Goal: Task Accomplishment & Management: Manage account settings

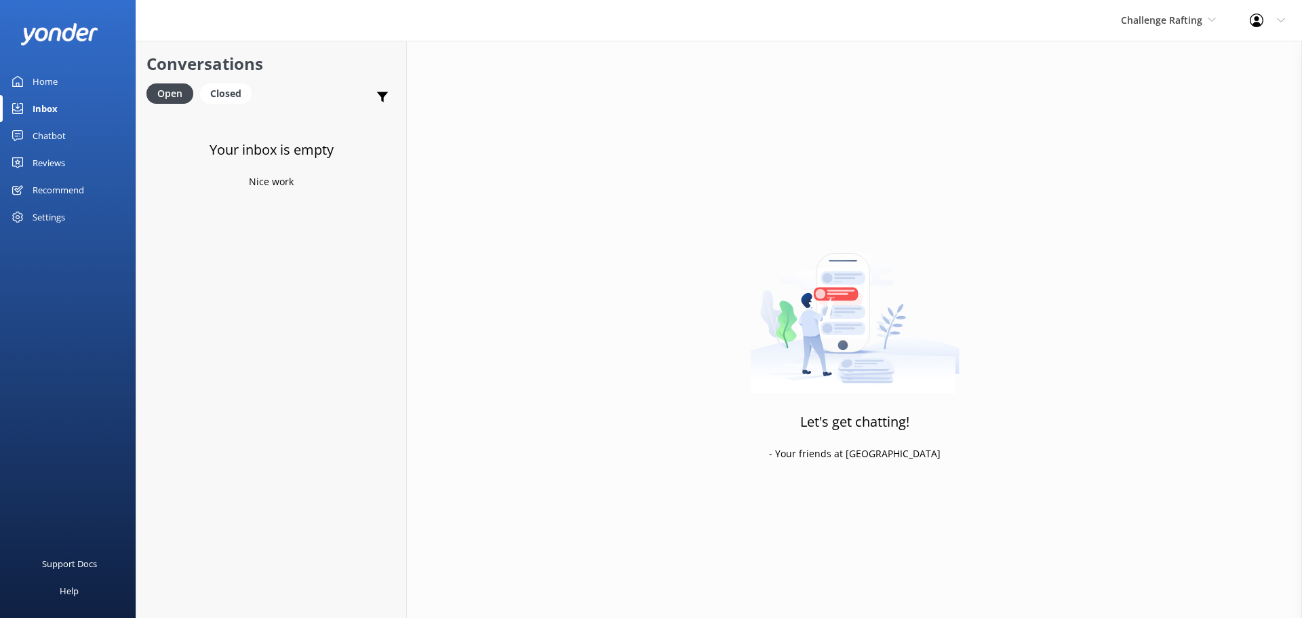
click at [1166, 12] on div "Challenge Rafting Milford Sound Scenic Flights The Helicopter Line Glacier Heli…" at bounding box center [1168, 20] width 129 height 41
click at [1173, 65] on link "Milford Sound Scenic Flights" at bounding box center [1172, 57] width 136 height 33
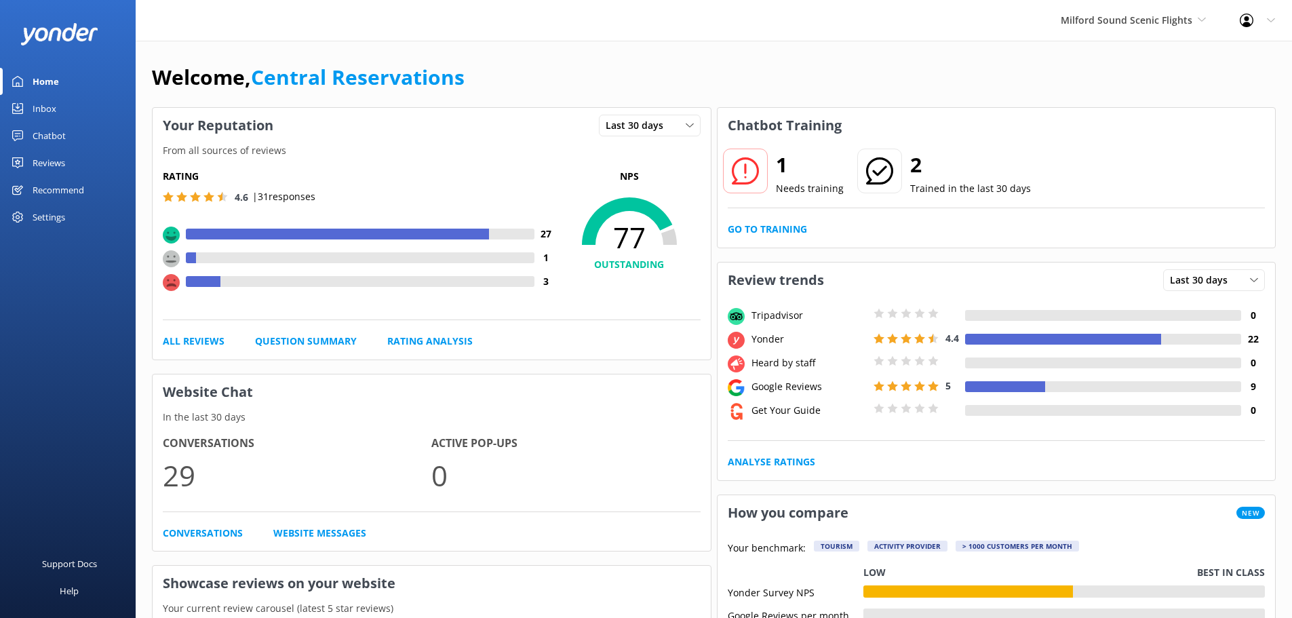
click at [60, 110] on link "Inbox" at bounding box center [68, 108] width 136 height 27
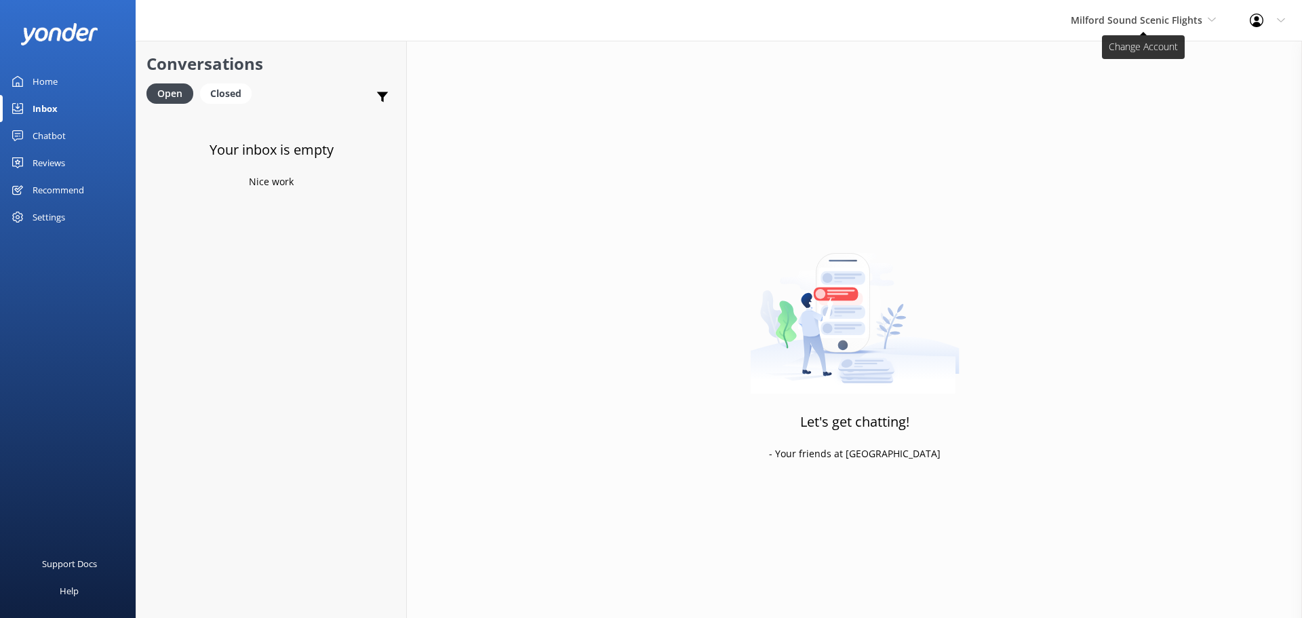
click at [1147, 16] on span "Milford Sound Scenic Flights" at bounding box center [1137, 20] width 132 height 13
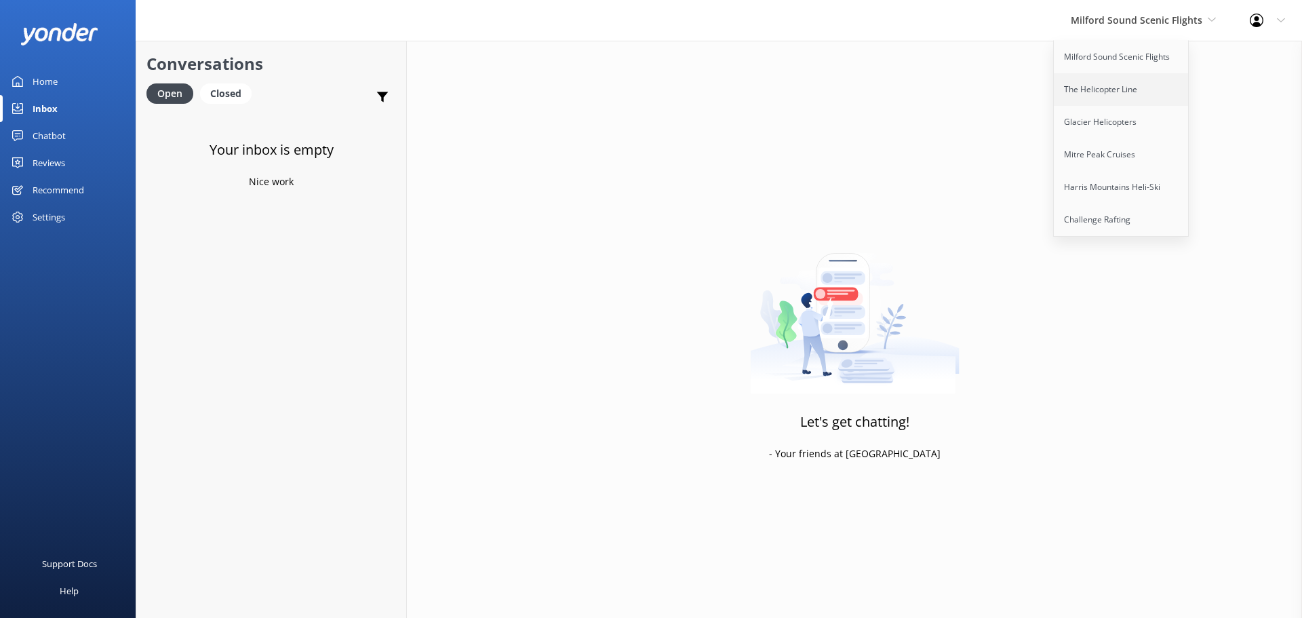
click at [1130, 77] on link "The Helicopter Line" at bounding box center [1122, 89] width 136 height 33
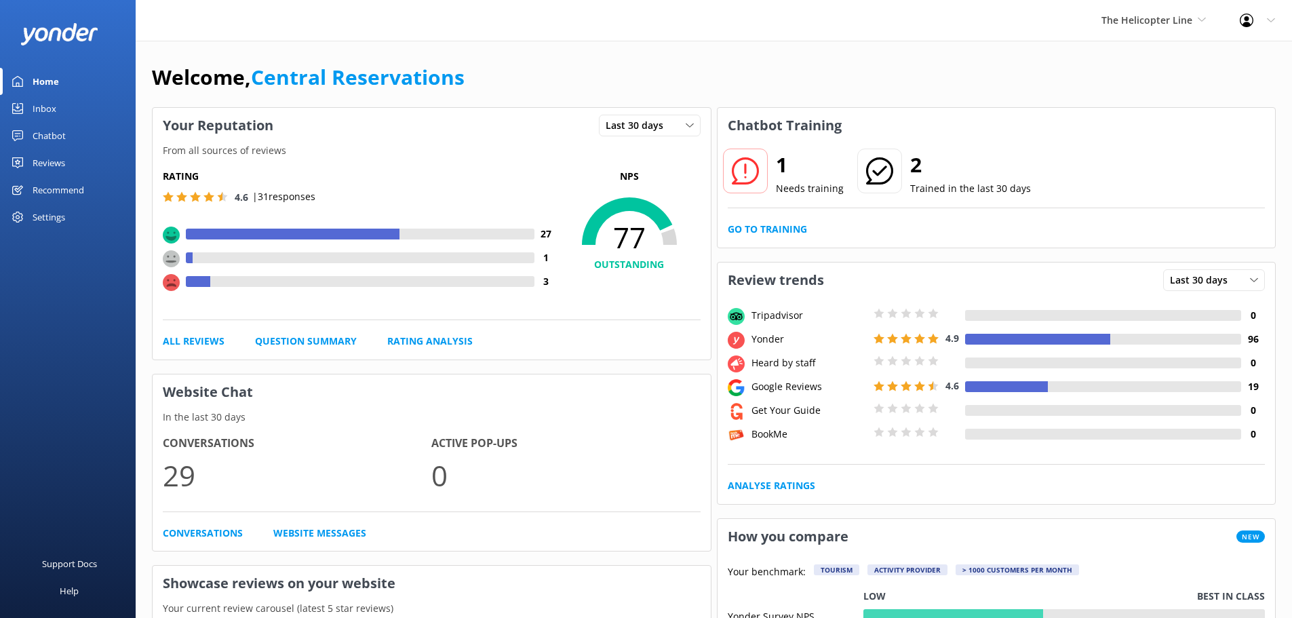
click at [50, 114] on div "Inbox" at bounding box center [45, 108] width 24 height 27
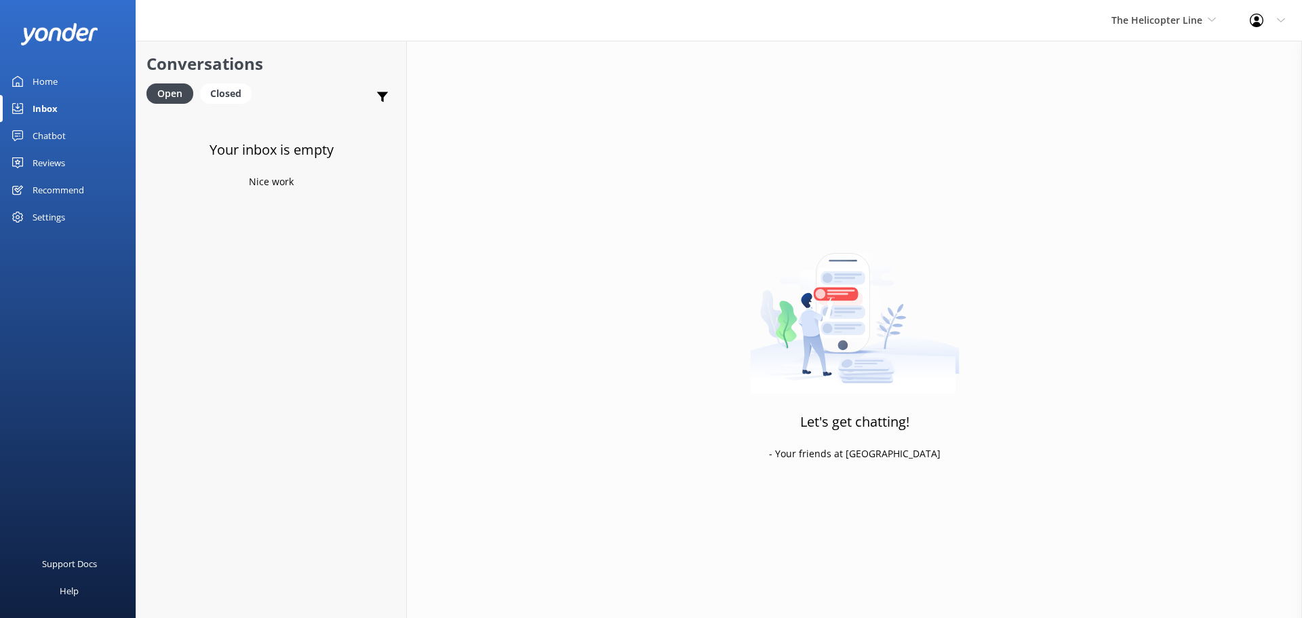
drag, startPoint x: 328, startPoint y: 272, endPoint x: 326, endPoint y: 93, distance: 179.1
click at [329, 273] on div "Your inbox is empty Nice work" at bounding box center [271, 421] width 270 height 618
click at [50, 110] on div "Inbox" at bounding box center [45, 108] width 25 height 27
click at [1199, 20] on span "The Helicopter Line" at bounding box center [1157, 20] width 91 height 13
click at [1211, 55] on link "Milford Sound Scenic Flights" at bounding box center [1163, 57] width 136 height 33
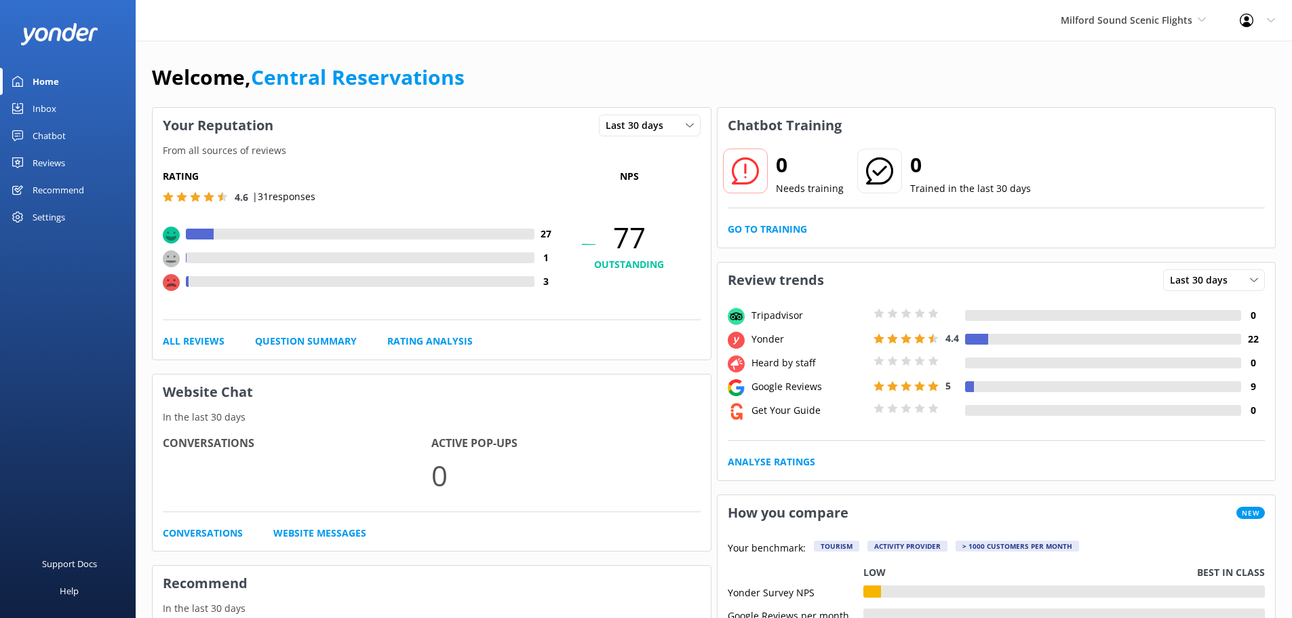
click at [1203, 20] on icon at bounding box center [1202, 20] width 8 height 8
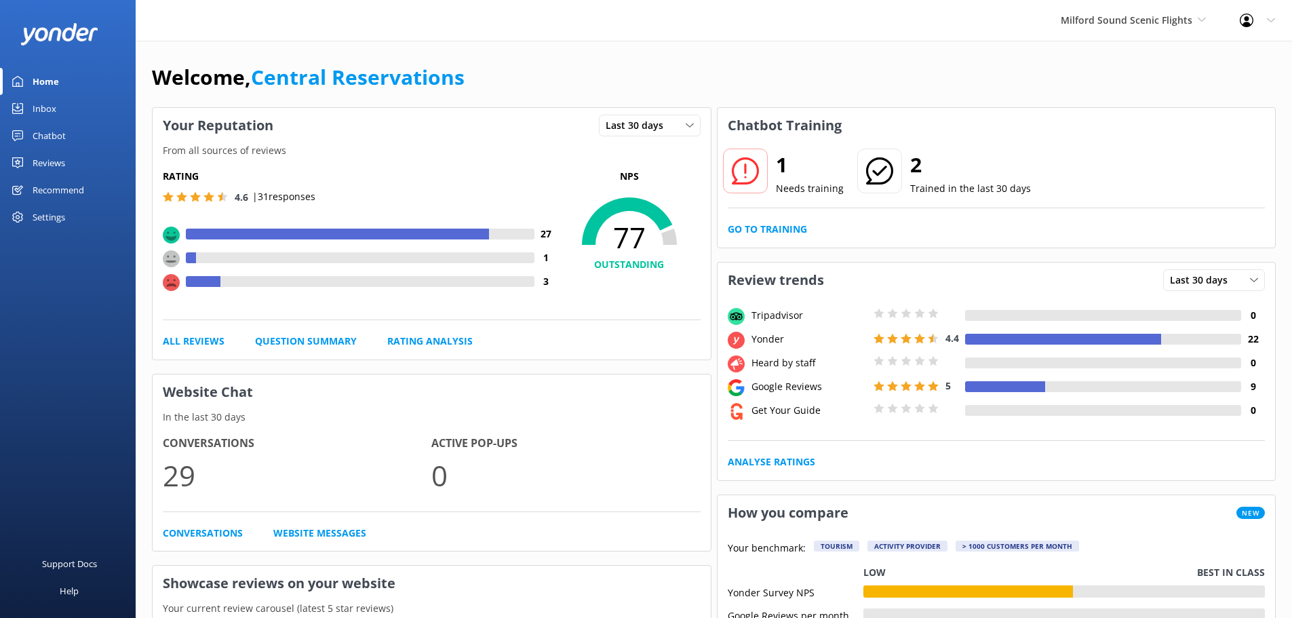
click at [66, 96] on link "Inbox" at bounding box center [68, 108] width 136 height 27
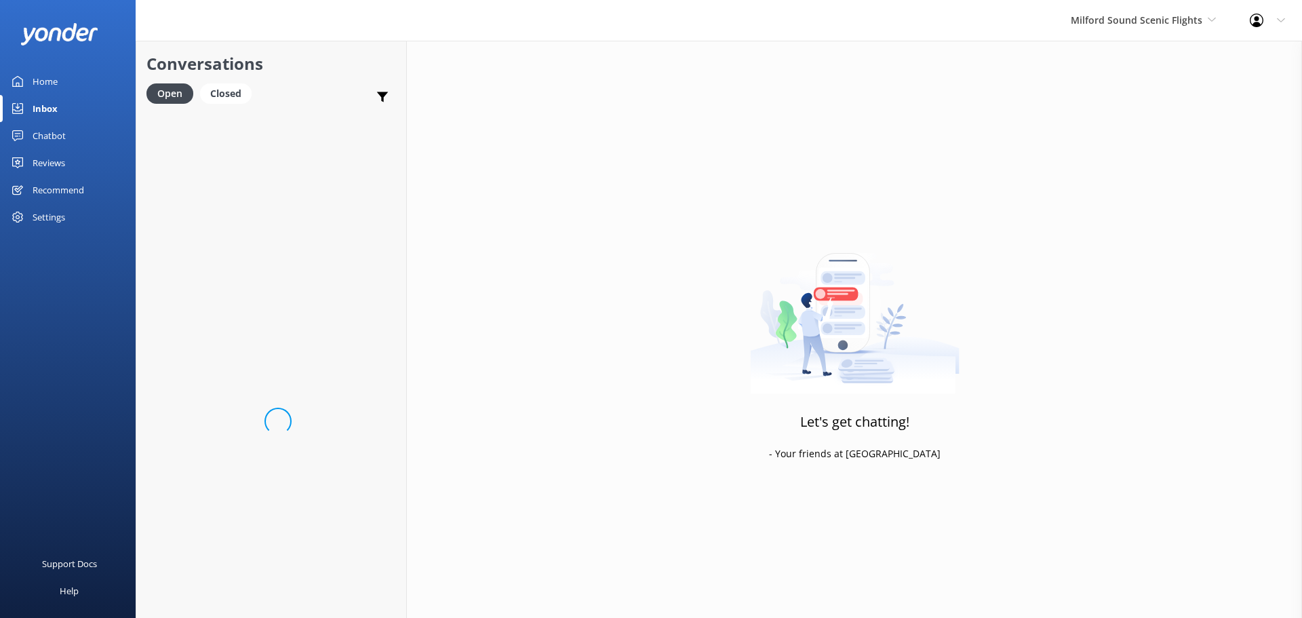
click at [41, 102] on div "Inbox" at bounding box center [45, 108] width 25 height 27
click at [1180, 4] on div "Milford Sound Scenic Flights [GEOGRAPHIC_DATA] Scenic Flights The Helicopter Li…" at bounding box center [1143, 20] width 179 height 41
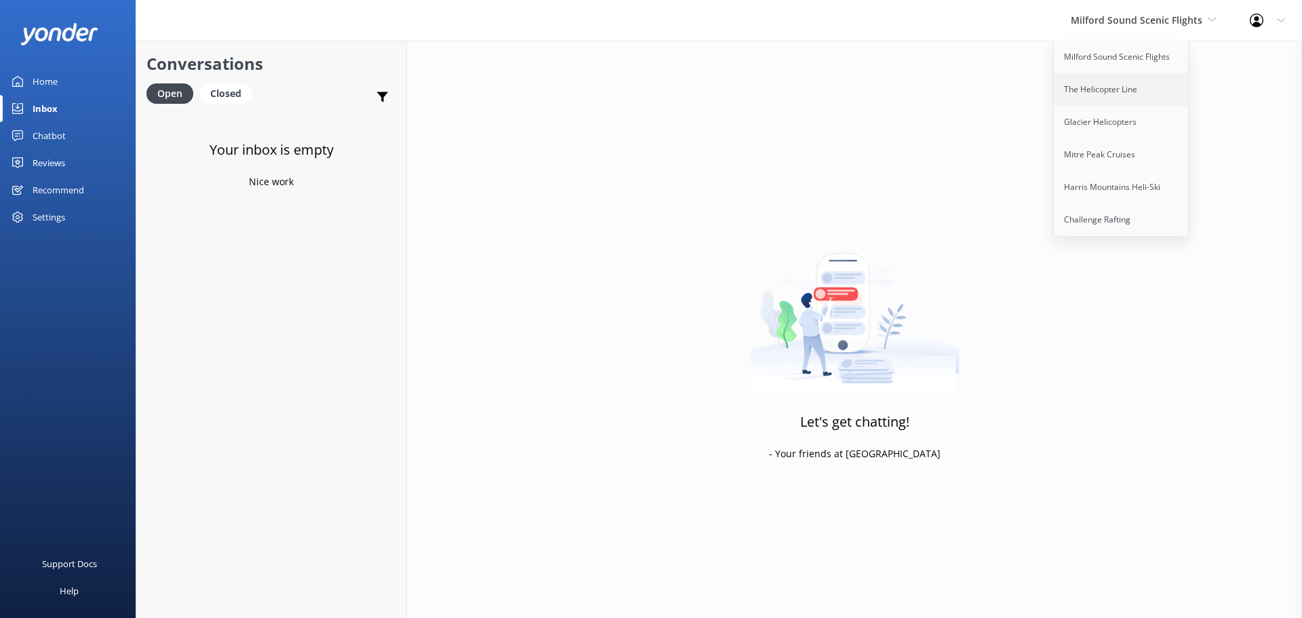
click at [1117, 88] on link "The Helicopter Line" at bounding box center [1122, 89] width 136 height 33
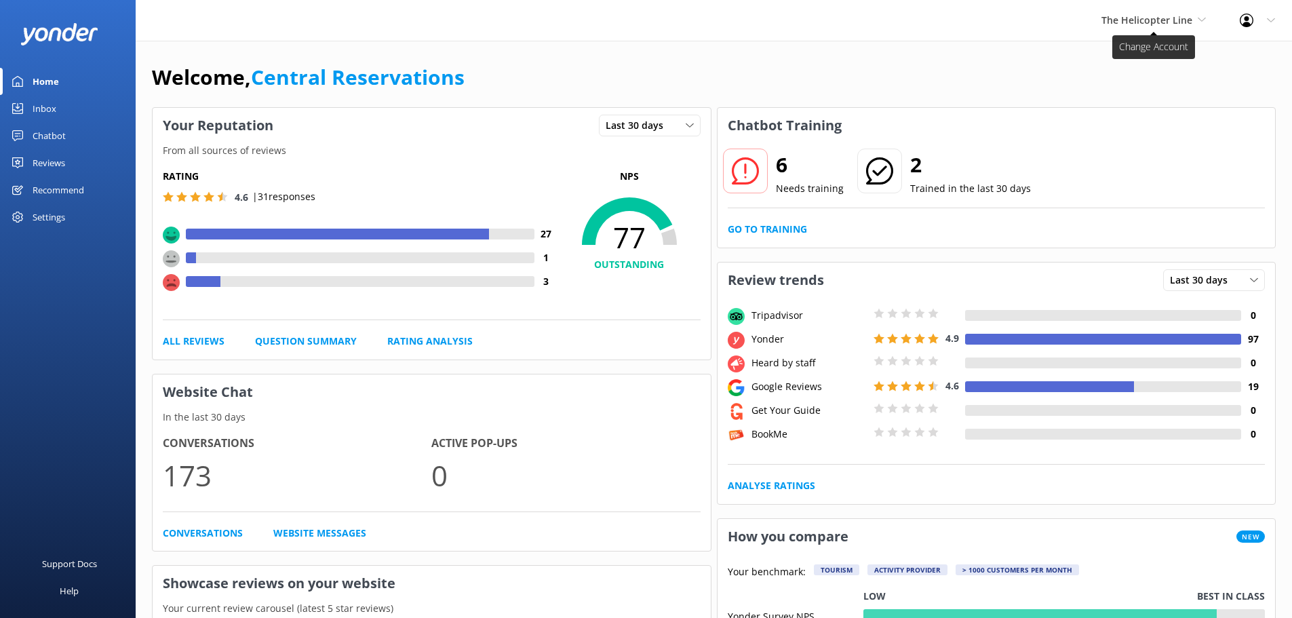
click at [1176, 18] on span "The Helicopter Line" at bounding box center [1147, 20] width 91 height 13
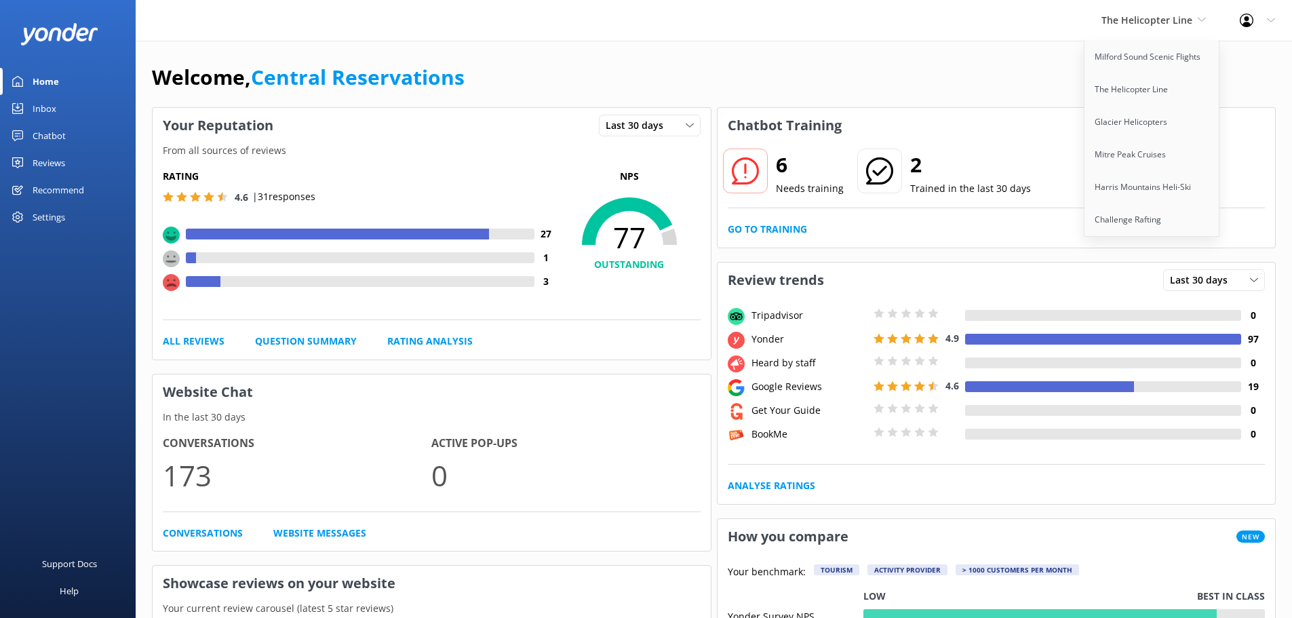
click at [52, 105] on div "Inbox" at bounding box center [45, 108] width 24 height 27
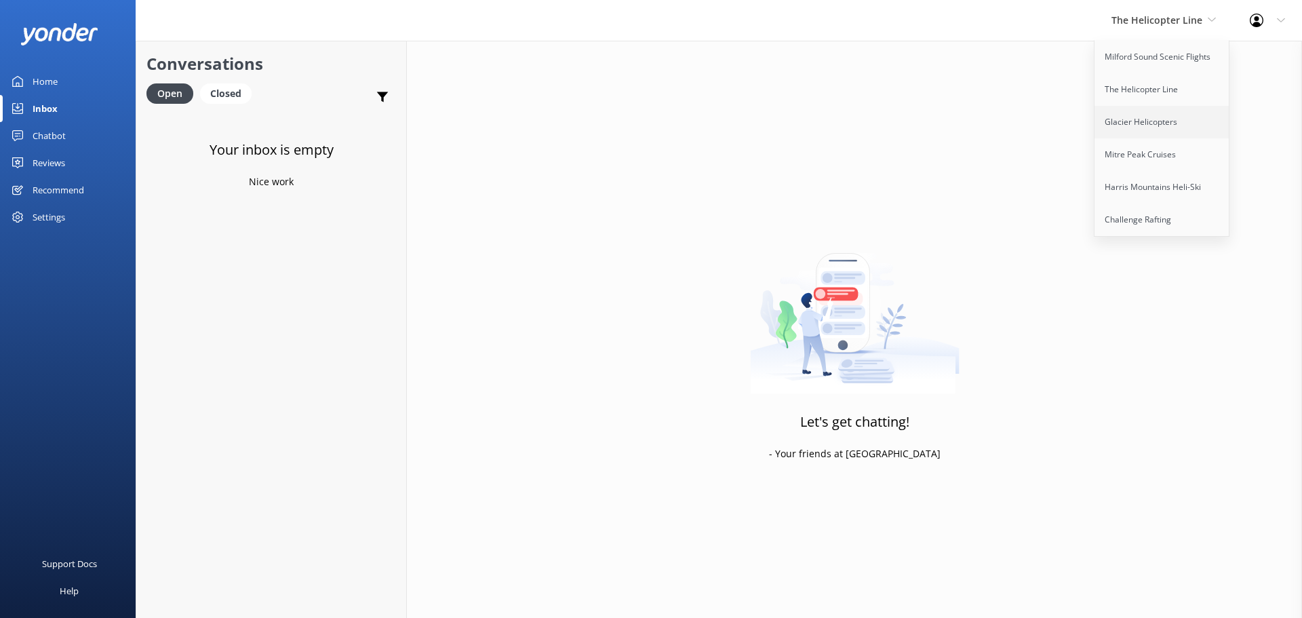
click at [1161, 118] on link "Glacier Helicopters" at bounding box center [1163, 122] width 136 height 33
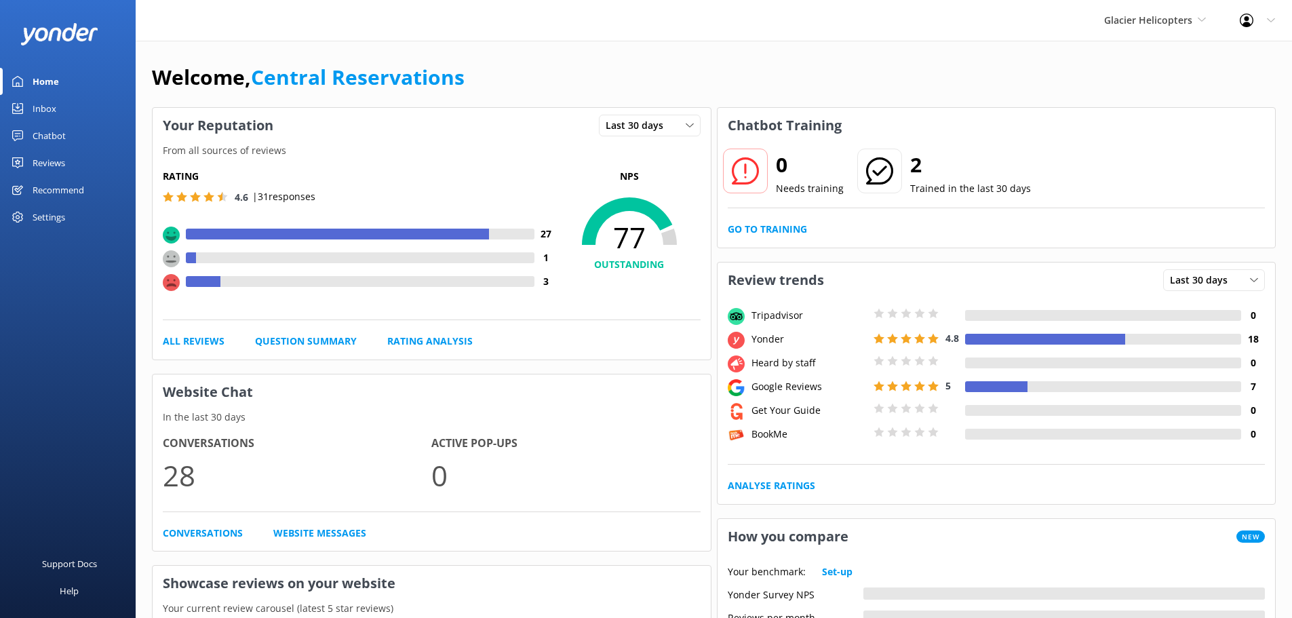
click at [48, 109] on div "Inbox" at bounding box center [45, 108] width 24 height 27
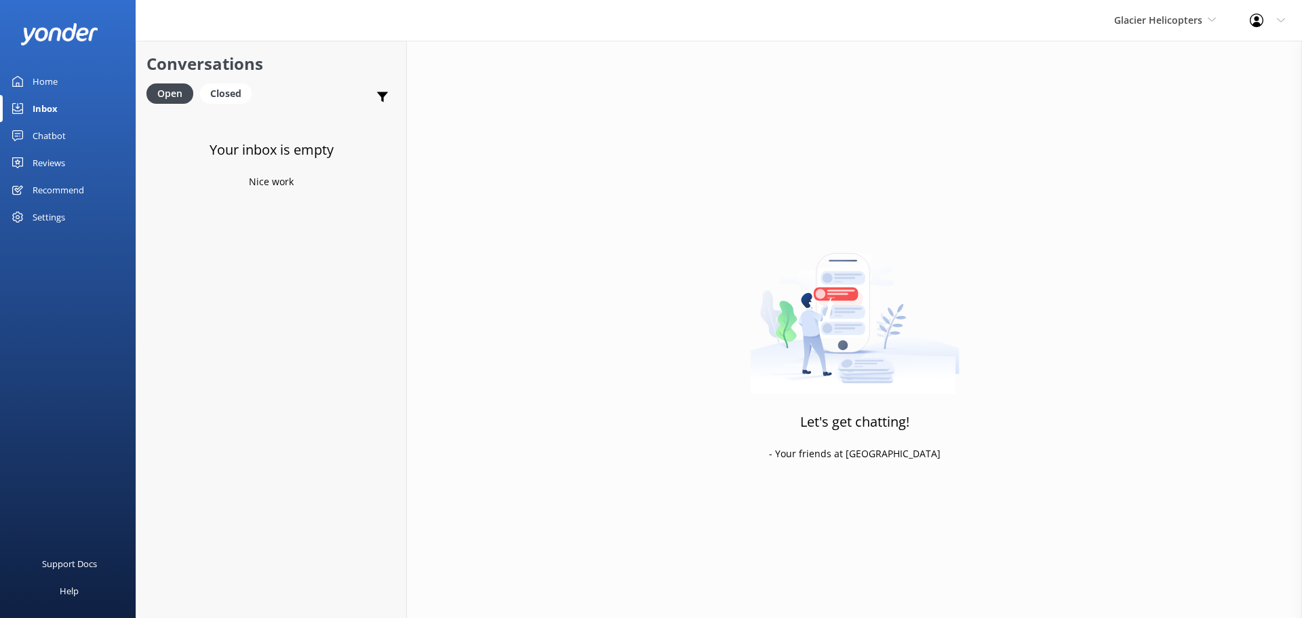
click at [1163, 10] on div "Glacier Helicopters Milford Sound Scenic Flights The Helicopter Line Glacier He…" at bounding box center [1166, 20] width 136 height 41
click at [1175, 151] on link "Mitre Peak Cruises" at bounding box center [1166, 154] width 136 height 33
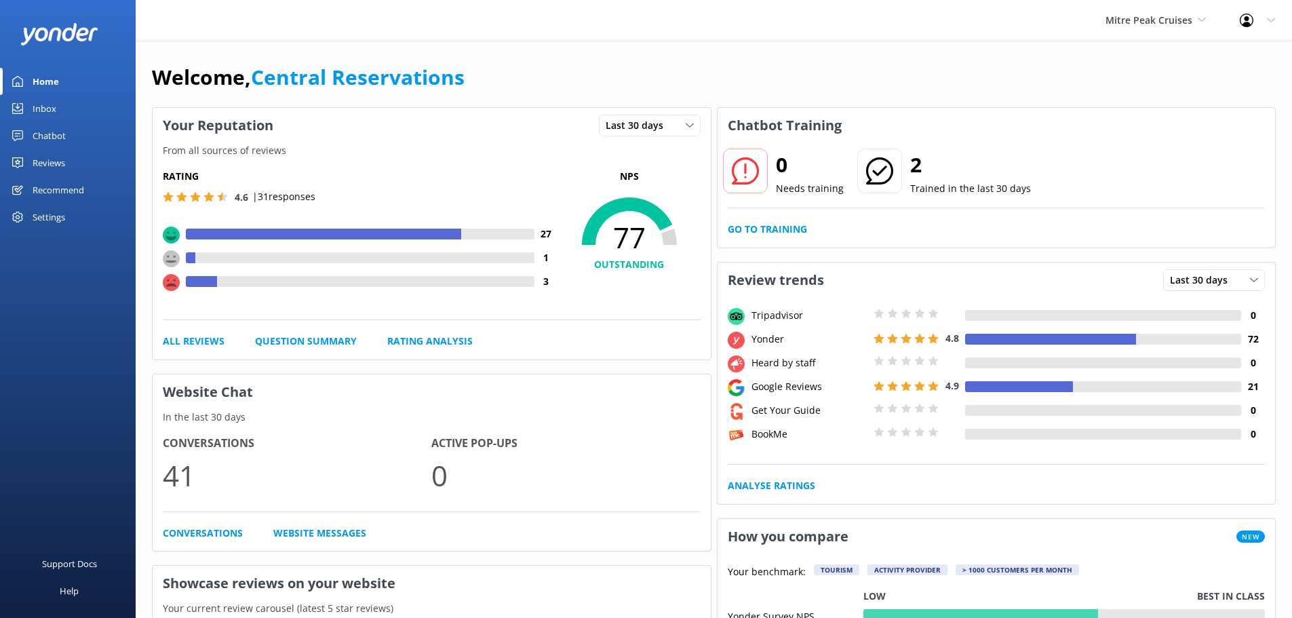
click at [37, 107] on div "Inbox" at bounding box center [45, 108] width 24 height 27
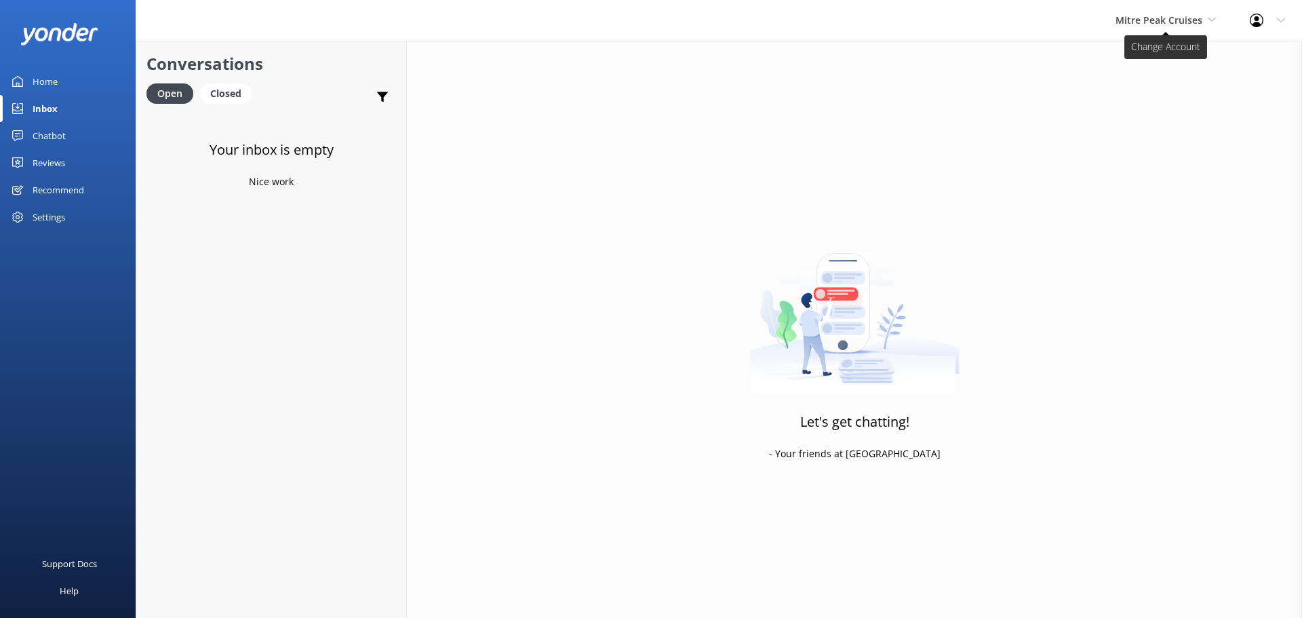
click at [1144, 21] on span "Mitre Peak Cruises" at bounding box center [1159, 20] width 87 height 13
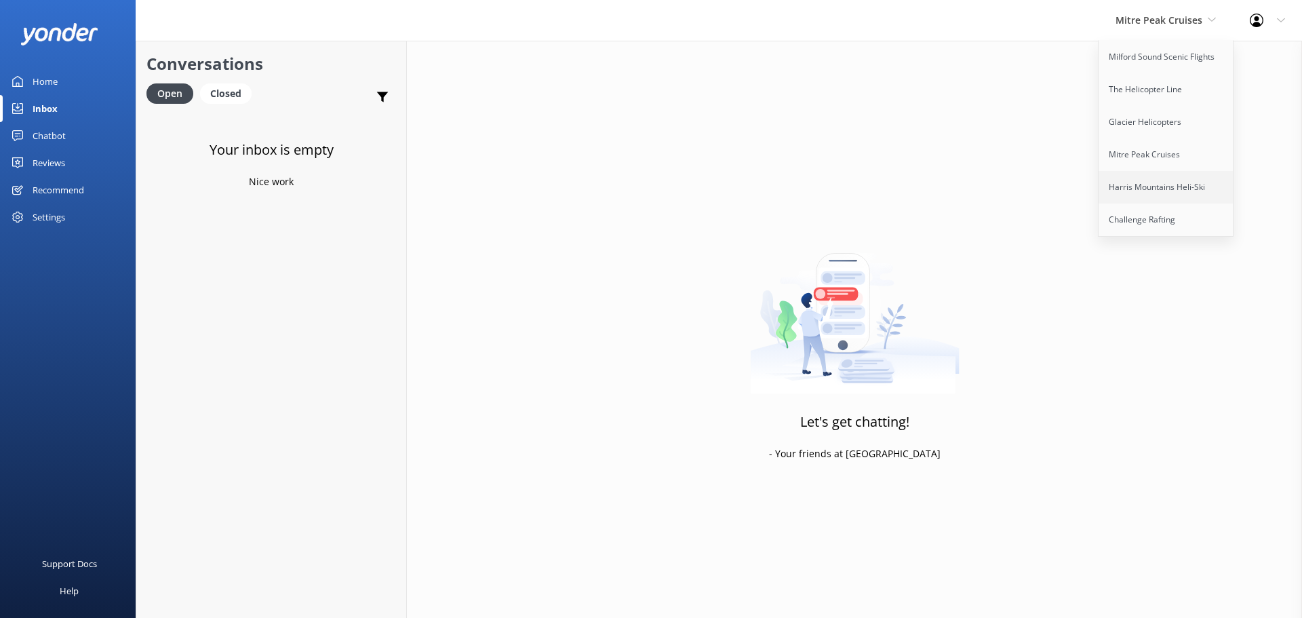
click at [1169, 185] on link "Harris Mountains Heli-Ski" at bounding box center [1167, 187] width 136 height 33
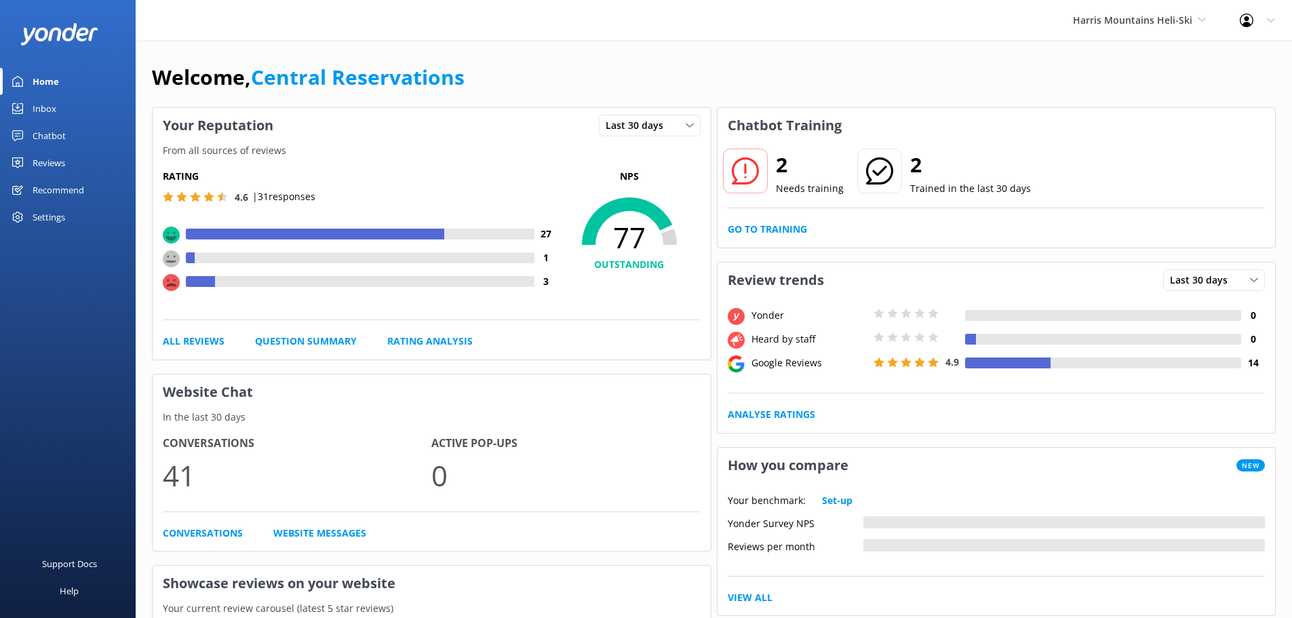
click at [50, 107] on div "Inbox" at bounding box center [45, 108] width 24 height 27
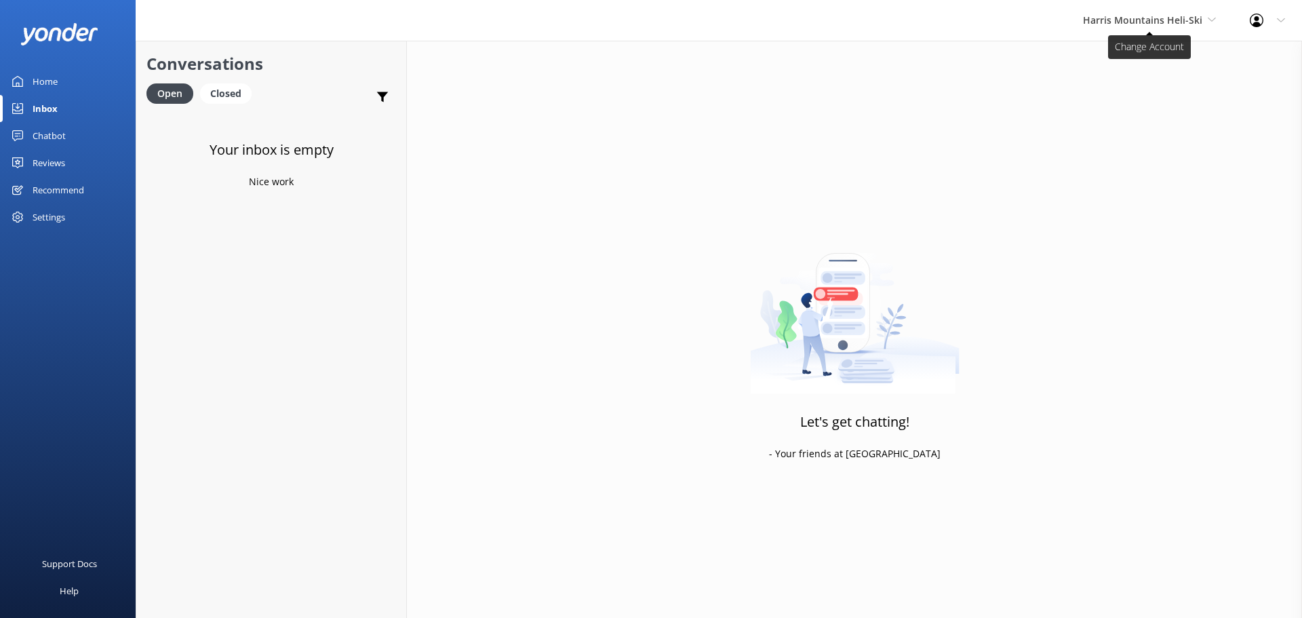
click at [1131, 15] on span "Harris Mountains Heli-Ski" at bounding box center [1142, 20] width 119 height 13
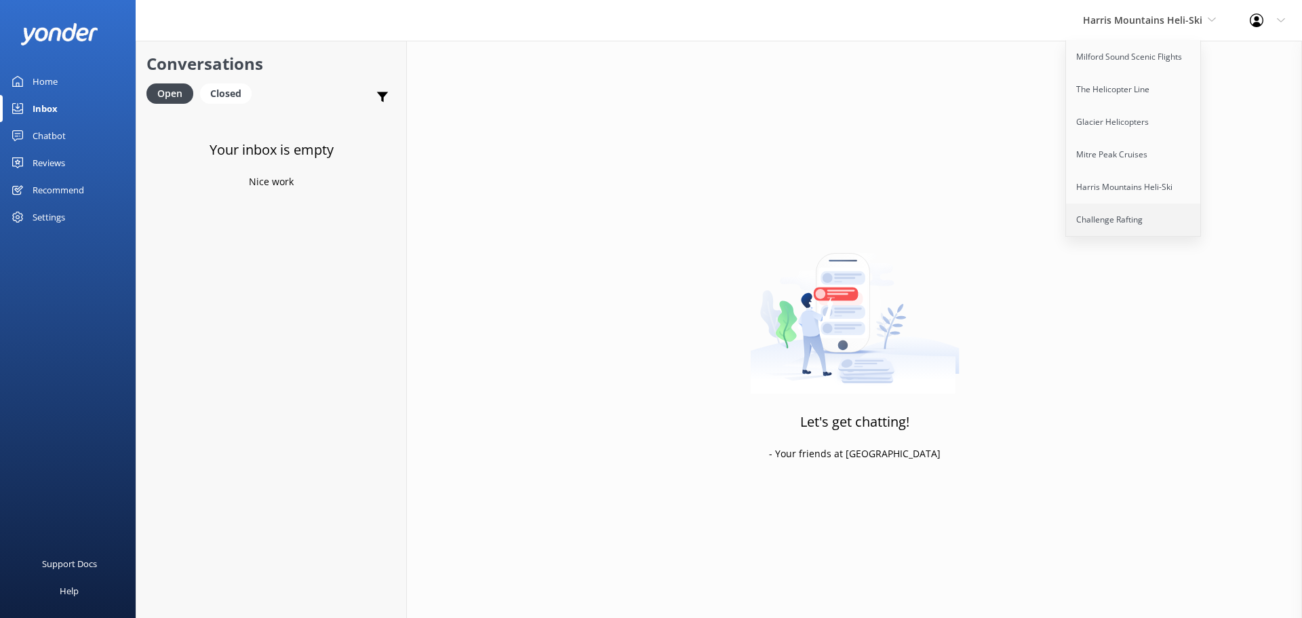
click at [1134, 220] on link "Challenge Rafting" at bounding box center [1134, 220] width 136 height 33
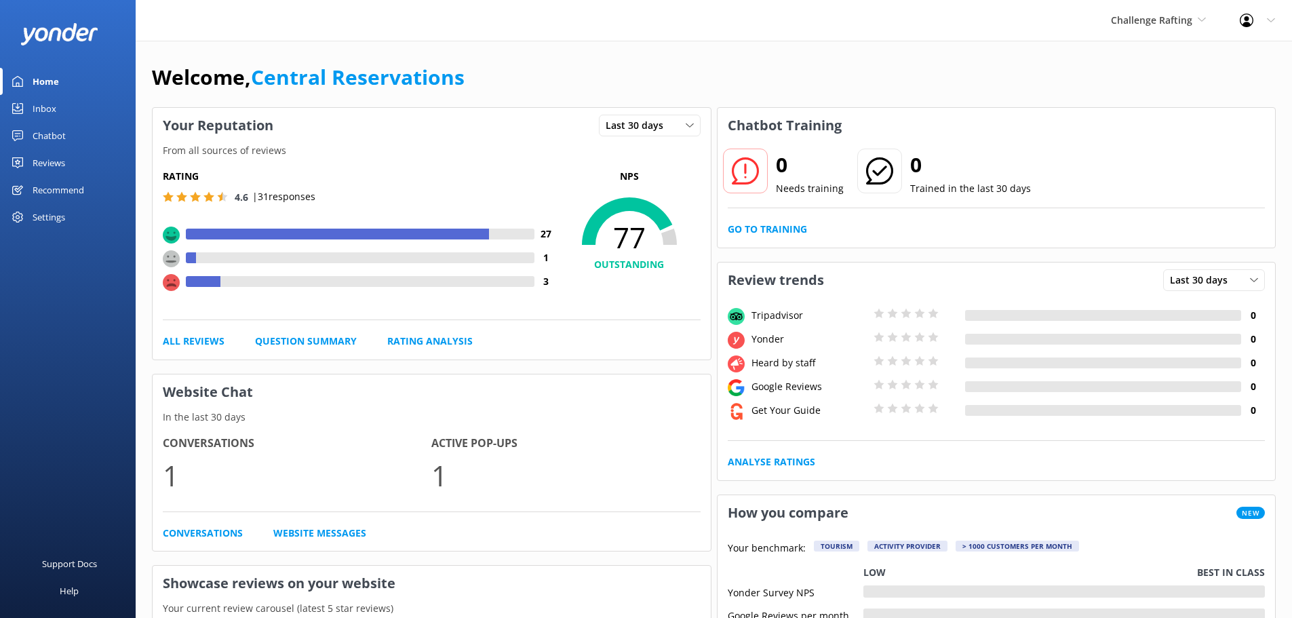
click at [47, 107] on div "Inbox" at bounding box center [45, 108] width 24 height 27
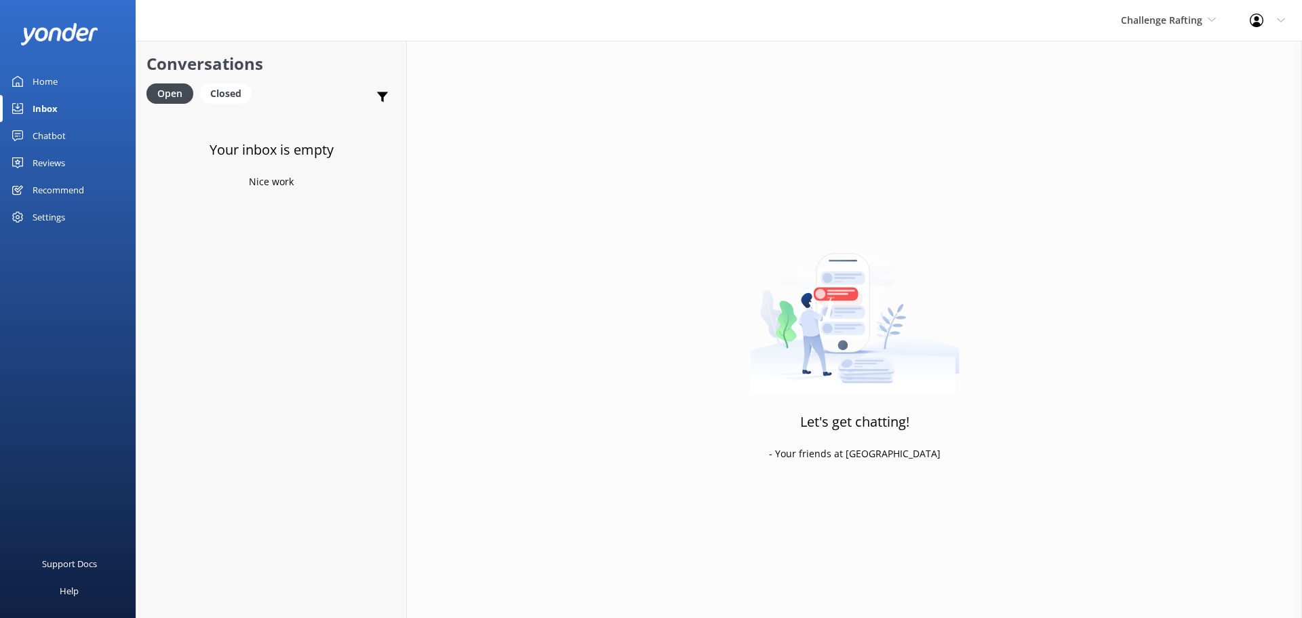
click at [698, 110] on div "Let's get chatting! - Your friends at [GEOGRAPHIC_DATA]" at bounding box center [854, 350] width 895 height 618
click at [301, 344] on div "Your inbox is empty Nice work" at bounding box center [271, 421] width 270 height 618
